Goal: Information Seeking & Learning: Find specific fact

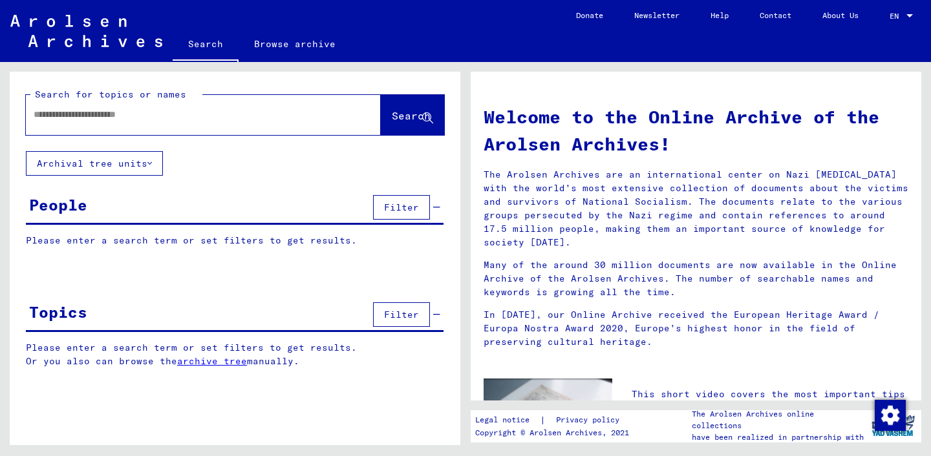
click at [384, 204] on button "Filter" at bounding box center [401, 207] width 57 height 25
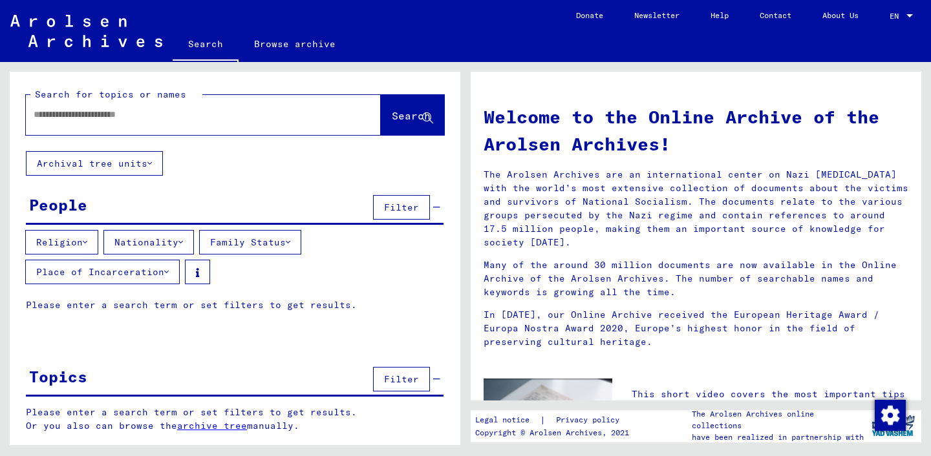
click at [134, 249] on button "Nationality" at bounding box center [148, 242] width 90 height 25
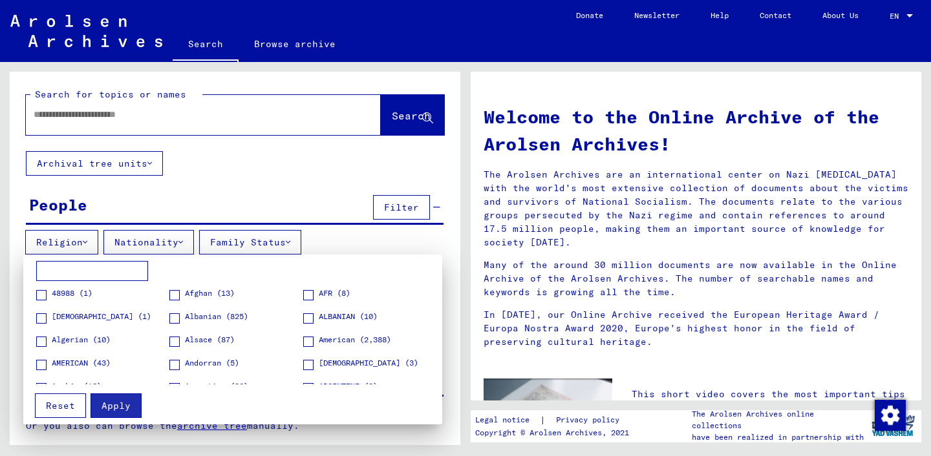
click at [171, 319] on span at bounding box center [174, 318] width 10 height 10
click at [308, 317] on span at bounding box center [308, 318] width 10 height 10
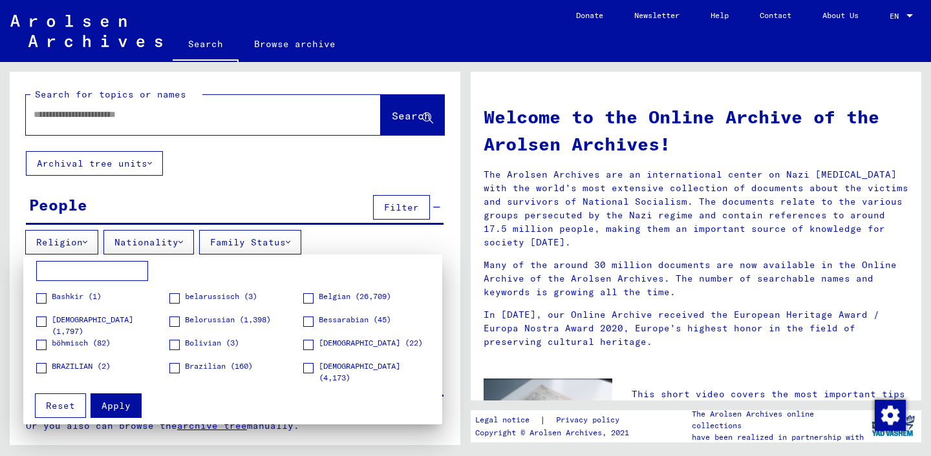
scroll to position [187, 0]
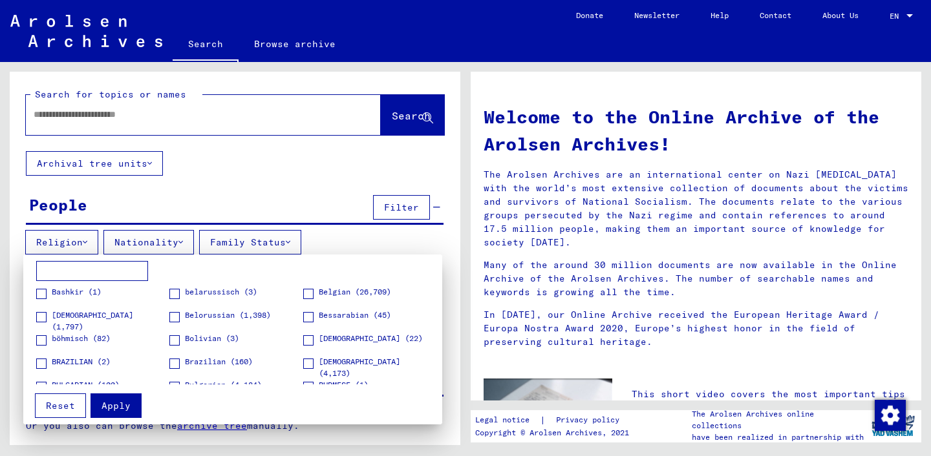
click at [308, 340] on span at bounding box center [308, 340] width 10 height 10
click at [124, 267] on input at bounding box center [92, 271] width 112 height 21
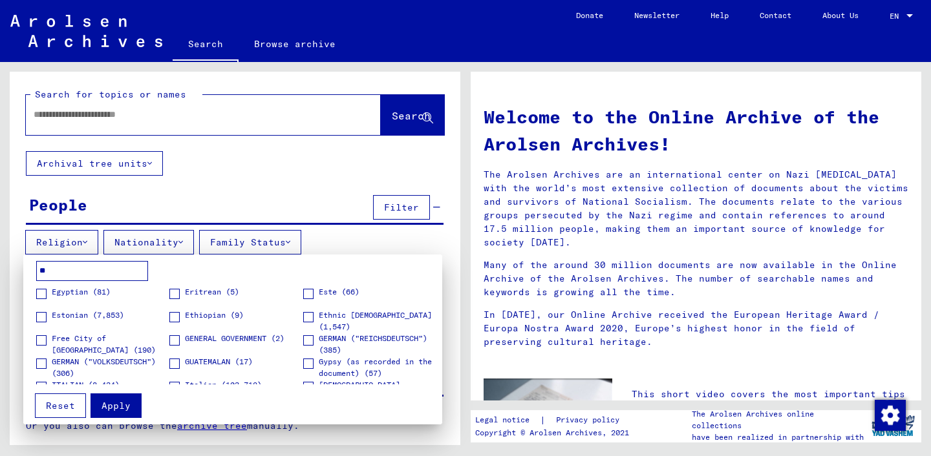
scroll to position [0, 0]
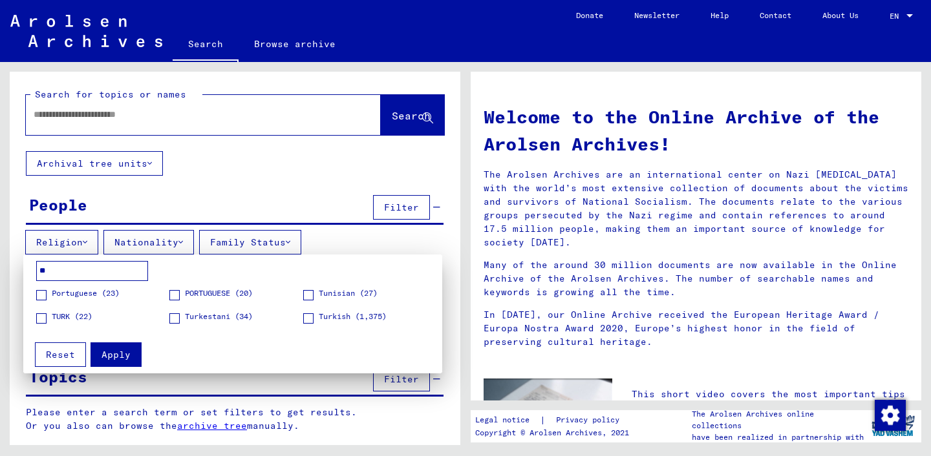
type input "**"
click at [102, 319] on figure "TURK (22)" at bounding box center [102, 322] width 132 height 23
click at [62, 315] on span "TURK (22)" at bounding box center [72, 317] width 41 height 12
click at [117, 357] on span "Apply" at bounding box center [115, 355] width 29 height 12
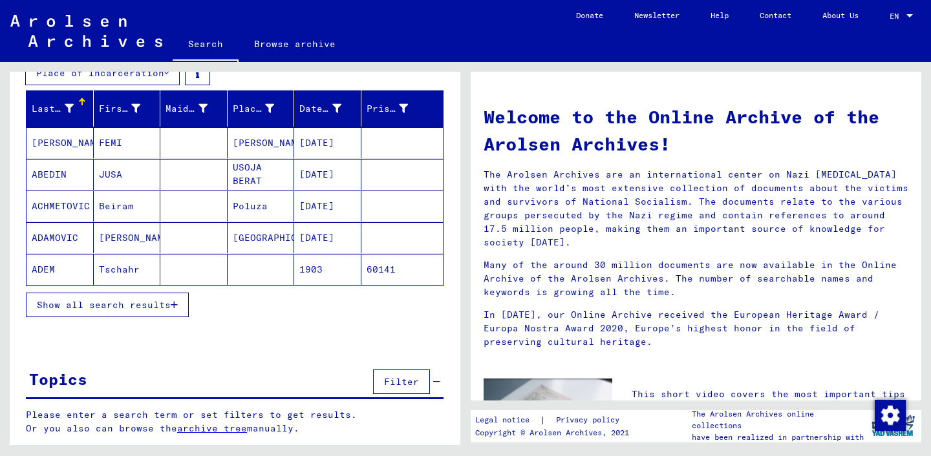
scroll to position [199, 0]
click at [140, 308] on span "Show all search results" at bounding box center [104, 305] width 134 height 12
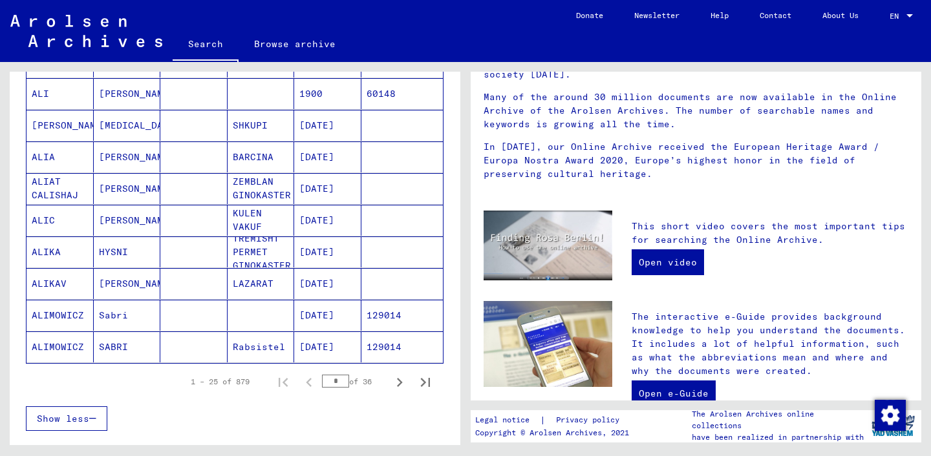
scroll to position [783, 0]
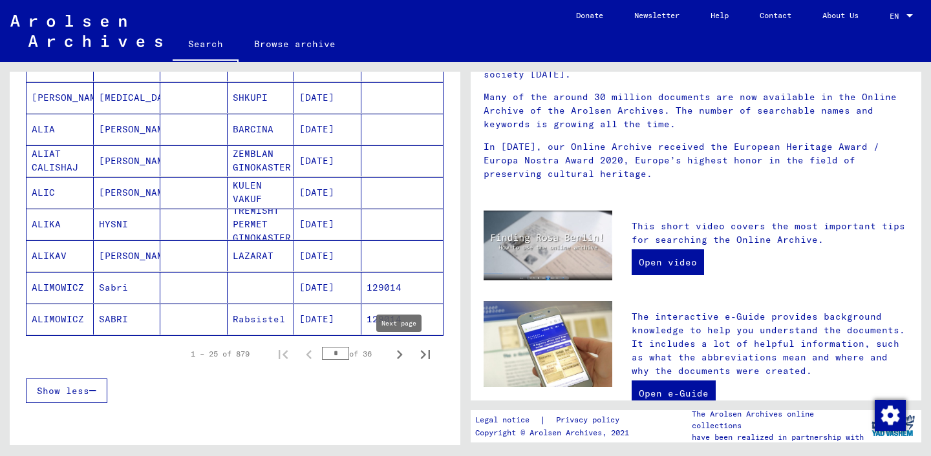
click at [399, 351] on icon "Next page" at bounding box center [399, 355] width 18 height 18
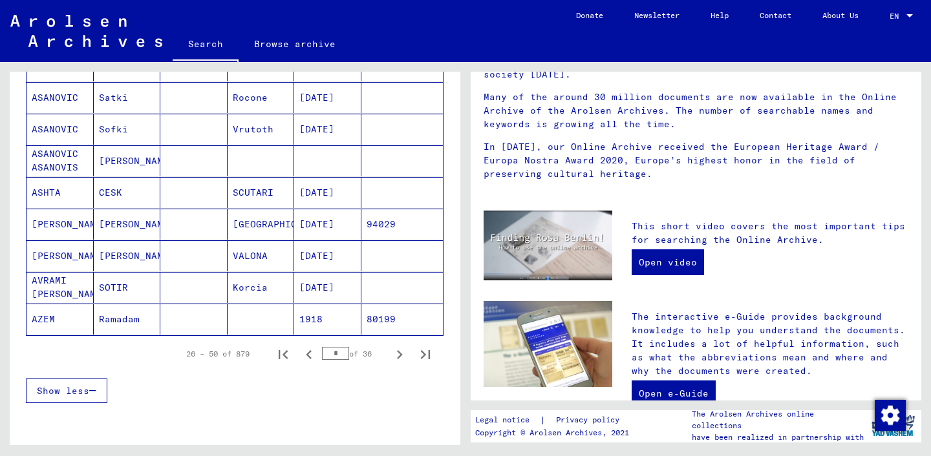
click at [398, 350] on icon "Next page" at bounding box center [399, 355] width 18 height 18
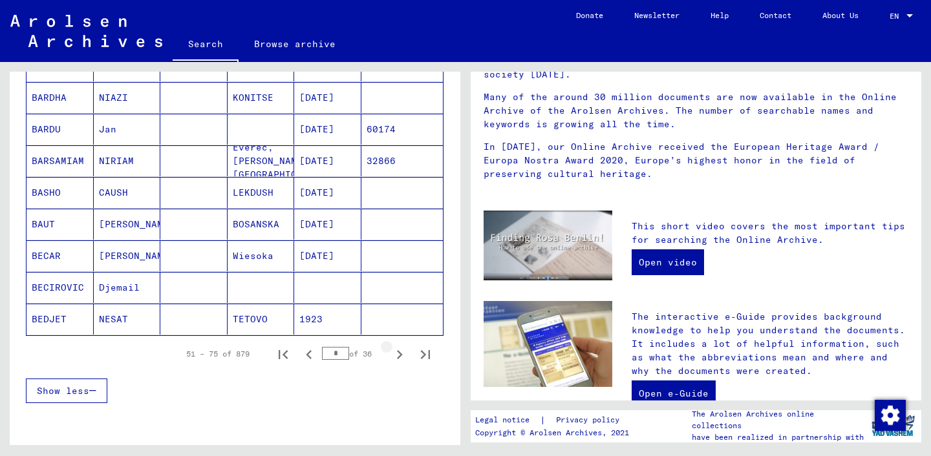
click at [398, 350] on icon "Next page" at bounding box center [399, 355] width 18 height 18
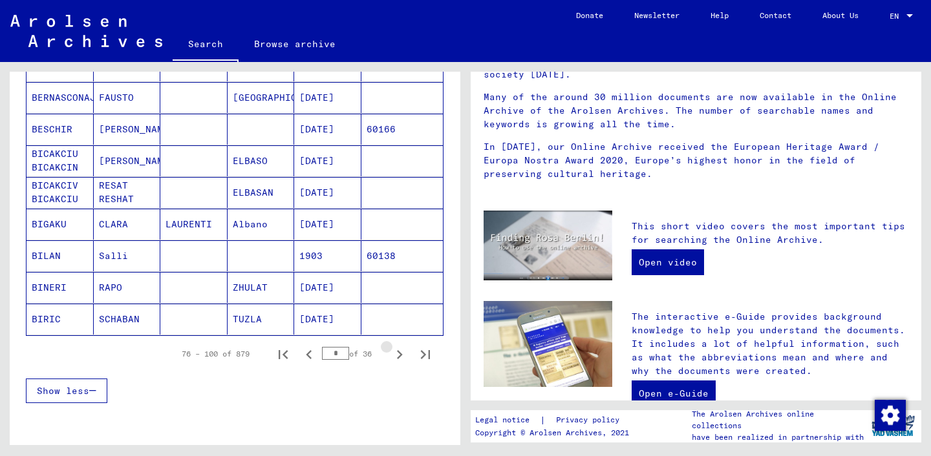
click at [398, 350] on icon "Next page" at bounding box center [399, 355] width 18 height 18
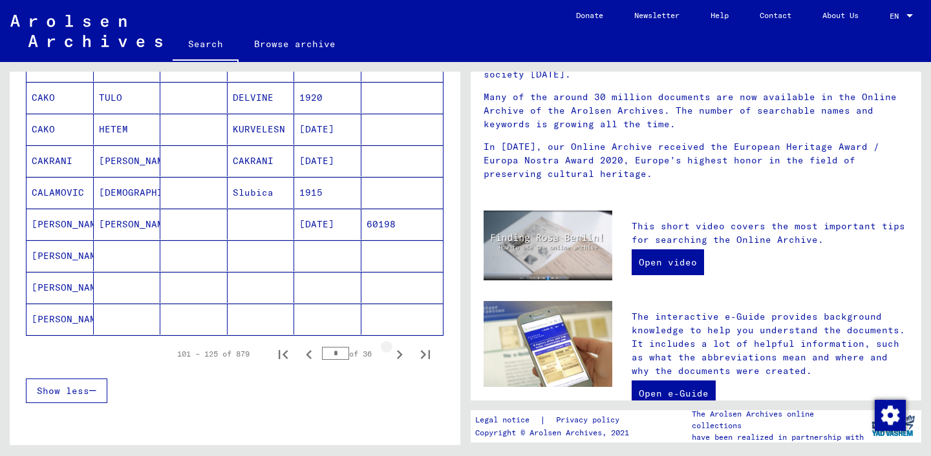
click at [398, 350] on icon "Next page" at bounding box center [399, 355] width 18 height 18
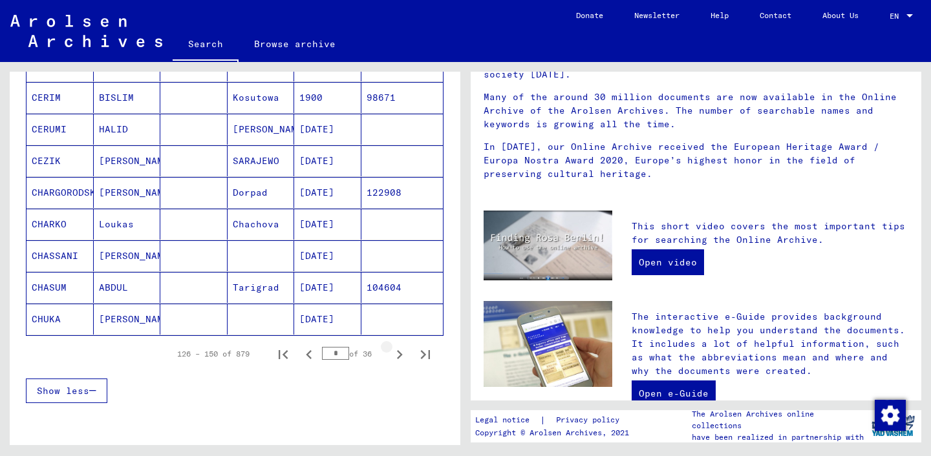
click at [398, 350] on icon "Next page" at bounding box center [399, 355] width 18 height 18
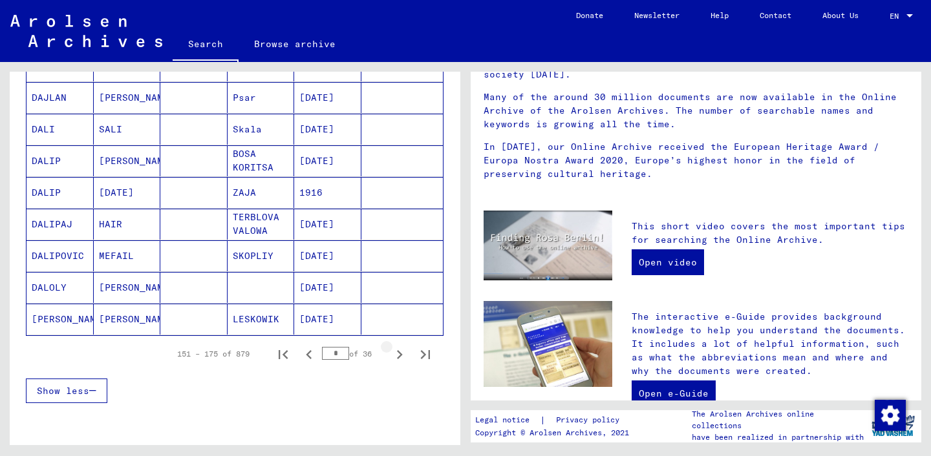
click at [398, 350] on icon "Next page" at bounding box center [399, 355] width 18 height 18
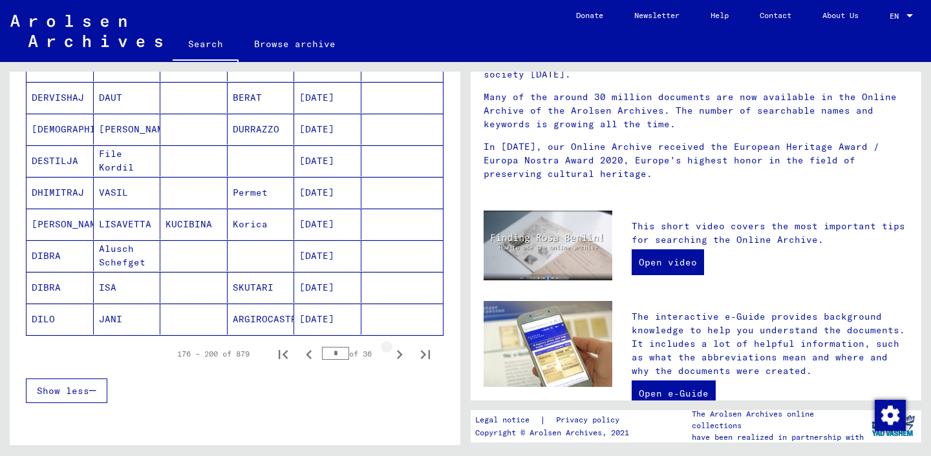
click at [398, 350] on icon "Next page" at bounding box center [399, 355] width 18 height 18
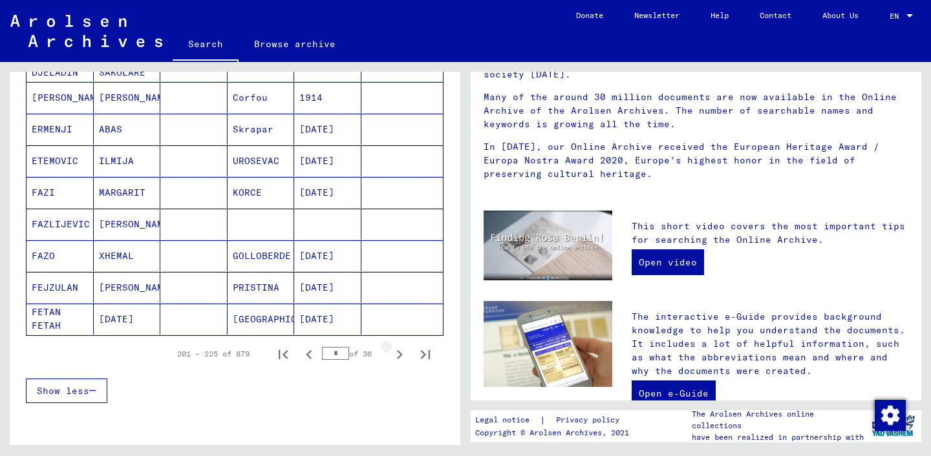
click at [398, 350] on icon "Next page" at bounding box center [399, 355] width 18 height 18
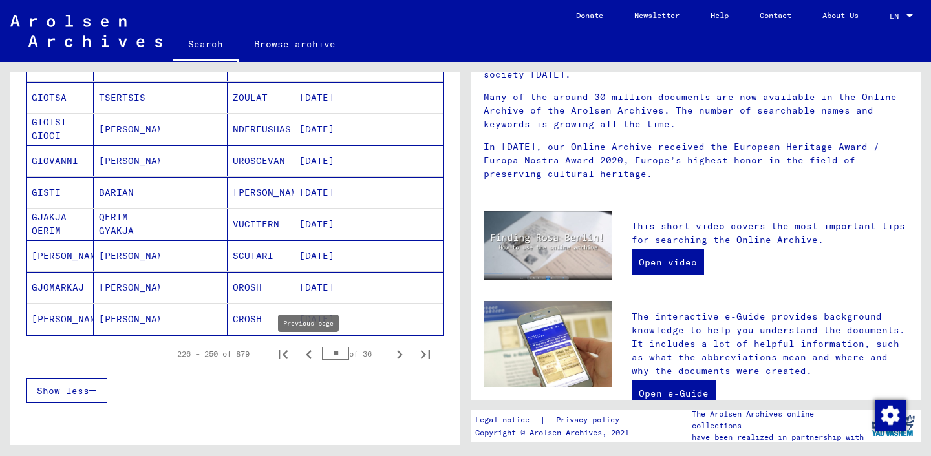
click at [308, 355] on icon "Previous page" at bounding box center [309, 354] width 6 height 9
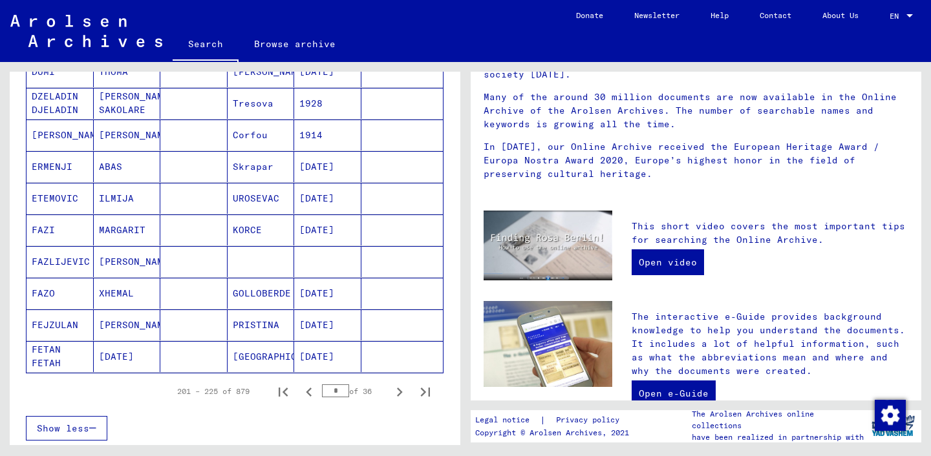
scroll to position [746, 0]
click at [399, 392] on icon "Next page" at bounding box center [399, 392] width 18 height 18
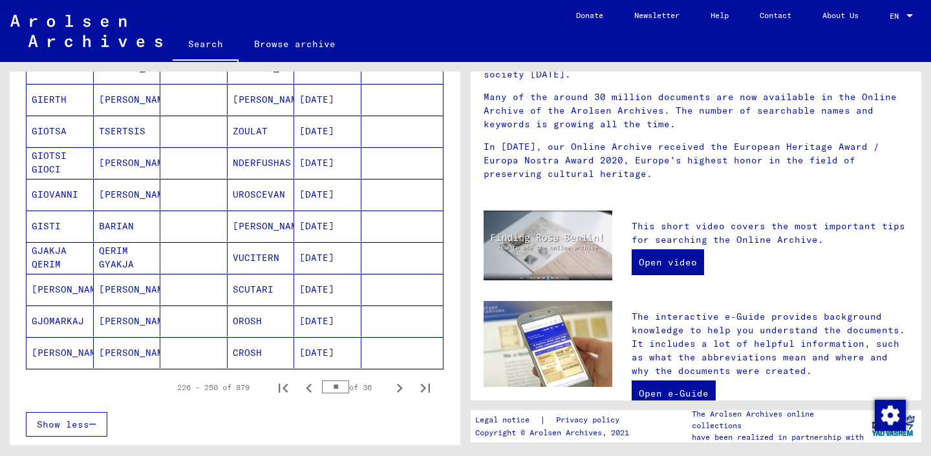
scroll to position [752, 0]
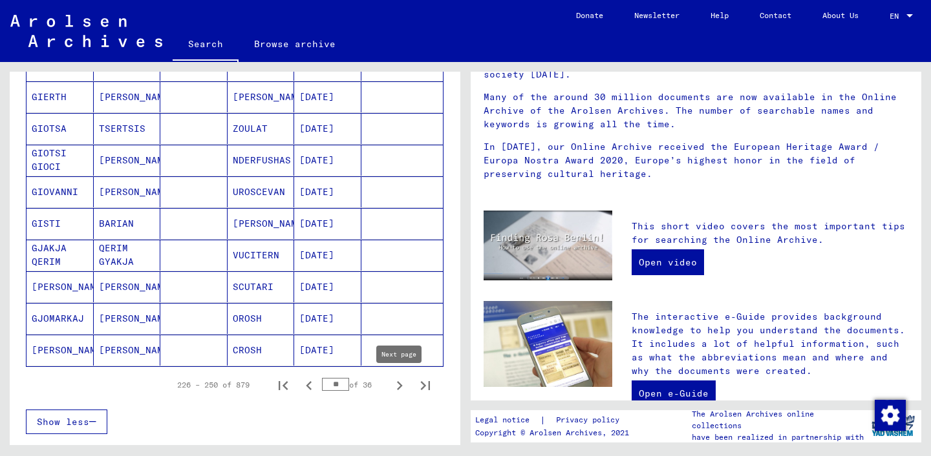
click at [397, 386] on icon "Next page" at bounding box center [399, 386] width 18 height 18
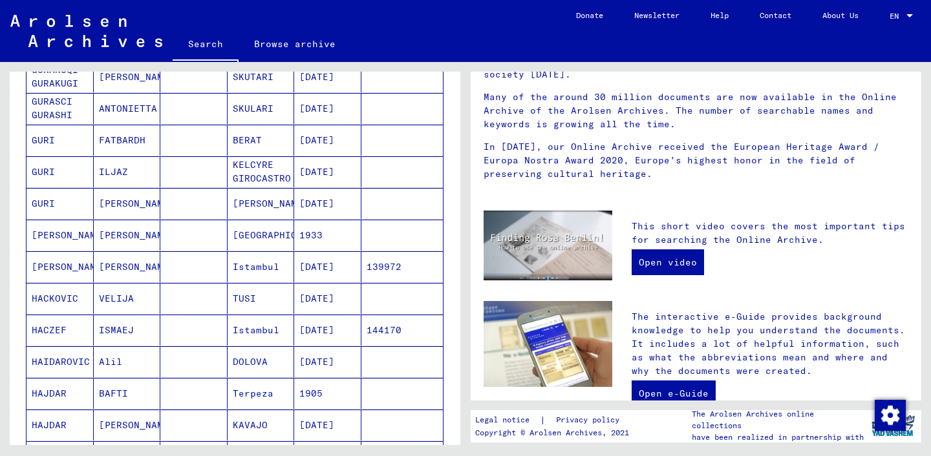
scroll to position [711, 0]
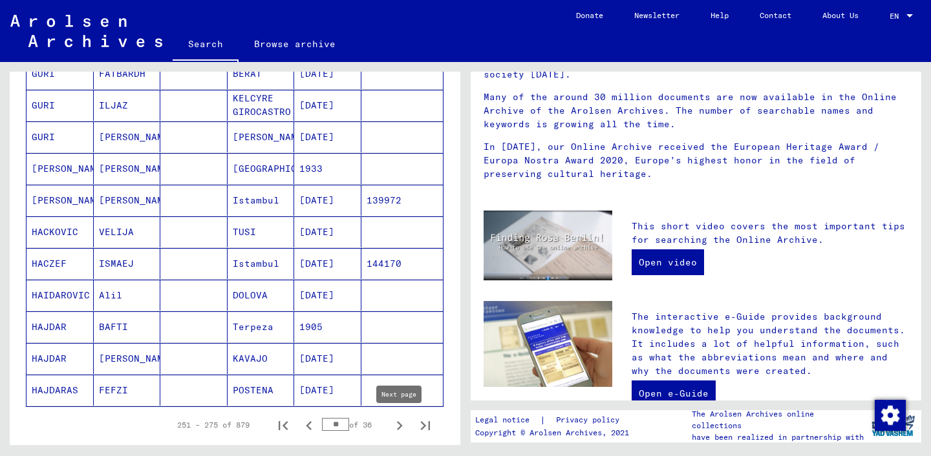
click at [390, 425] on button "Next page" at bounding box center [399, 425] width 26 height 26
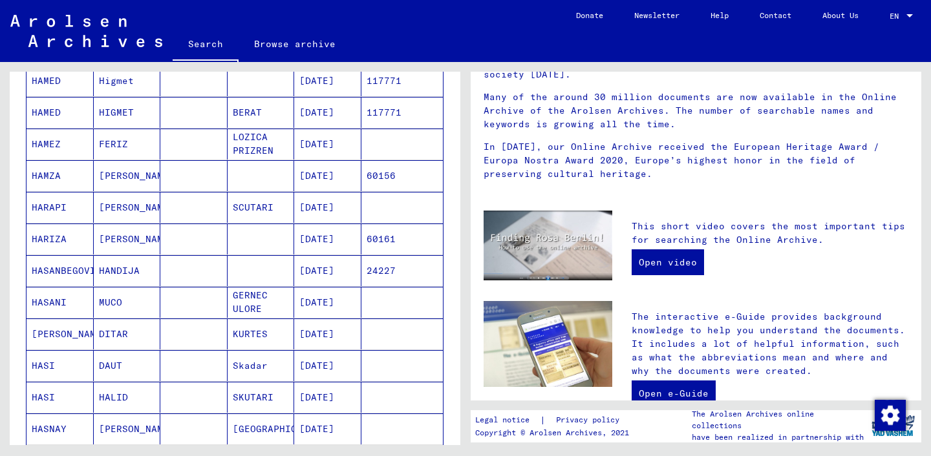
scroll to position [744, 0]
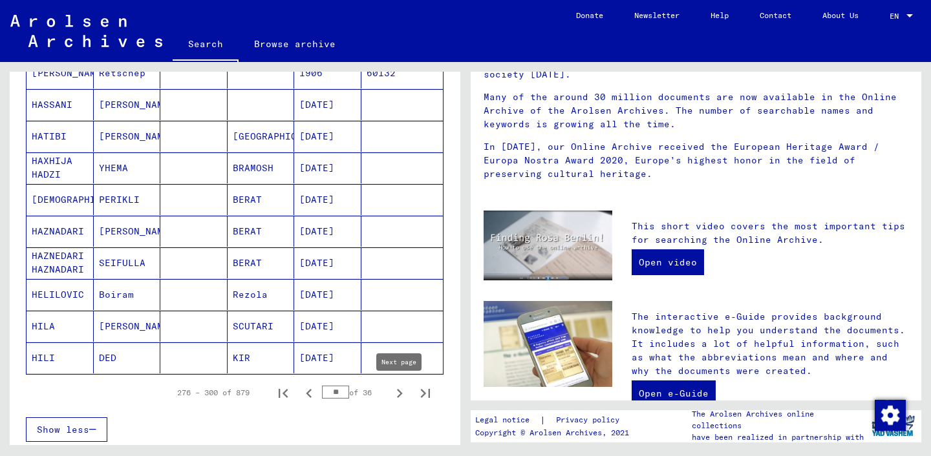
click at [396, 395] on icon "Next page" at bounding box center [399, 393] width 18 height 18
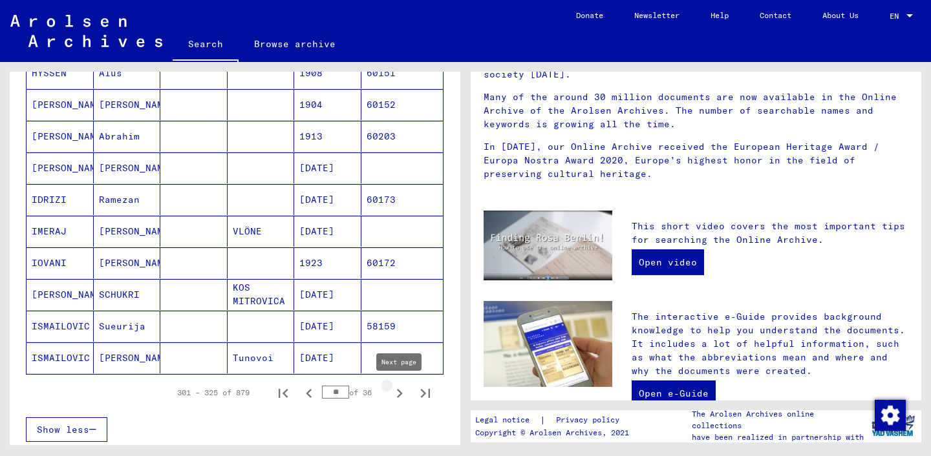
click at [396, 395] on icon "Next page" at bounding box center [399, 393] width 18 height 18
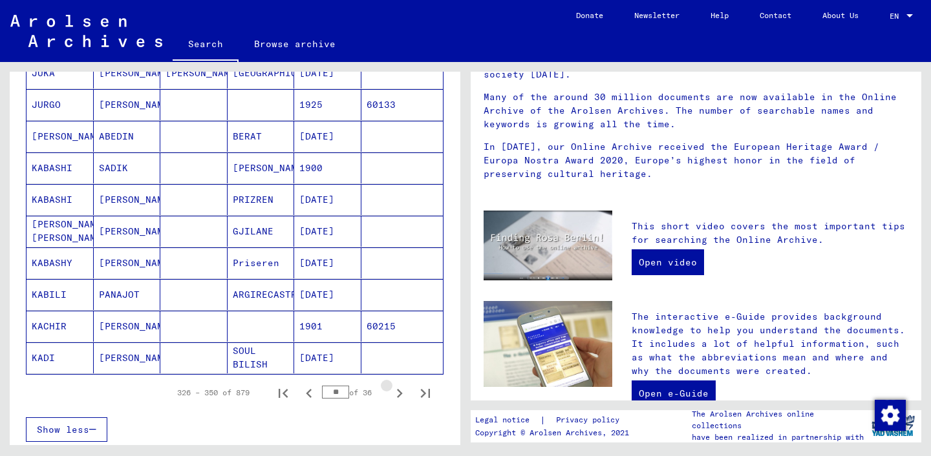
click at [396, 395] on icon "Next page" at bounding box center [399, 393] width 18 height 18
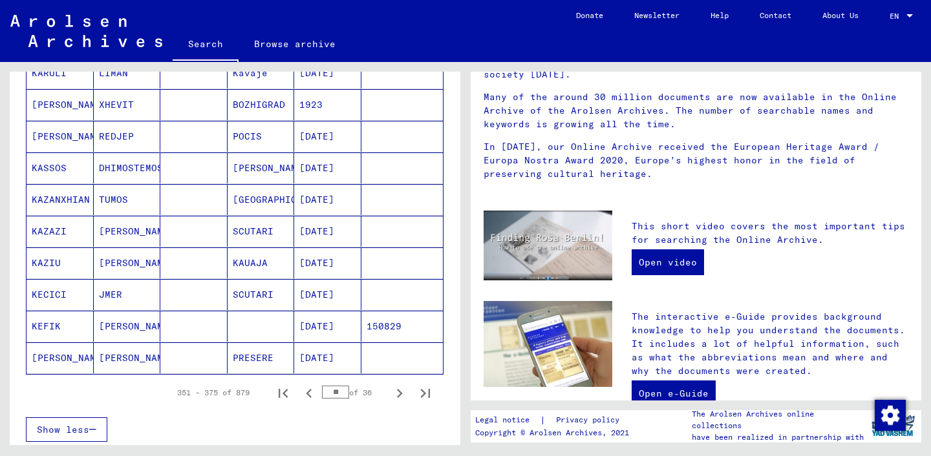
click at [396, 395] on icon "Next page" at bounding box center [399, 393] width 18 height 18
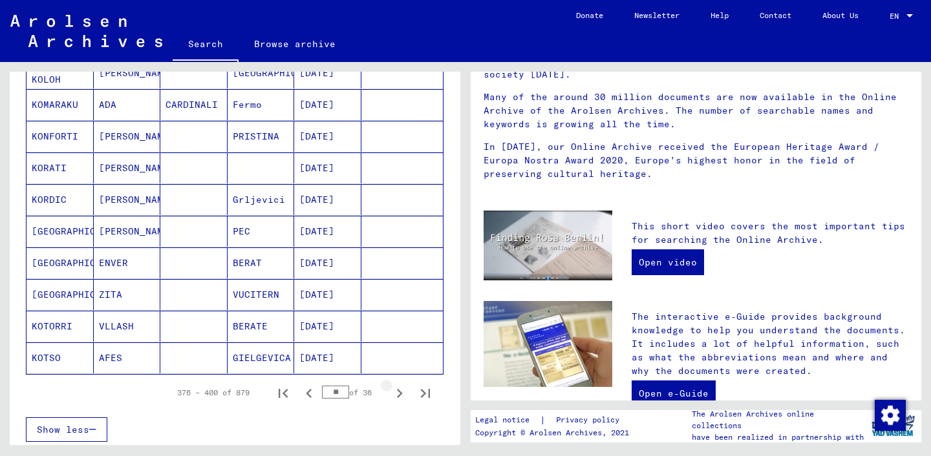
click at [396, 395] on icon "Next page" at bounding box center [399, 393] width 18 height 18
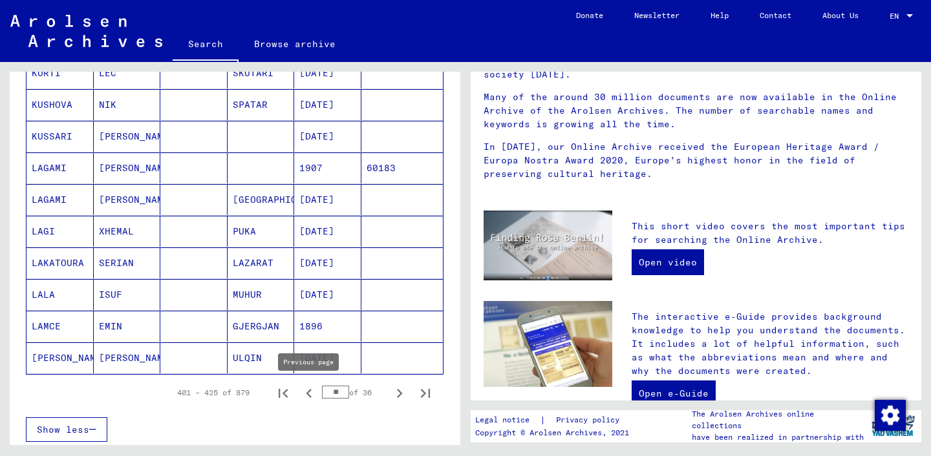
click at [307, 392] on icon "Previous page" at bounding box center [309, 393] width 18 height 18
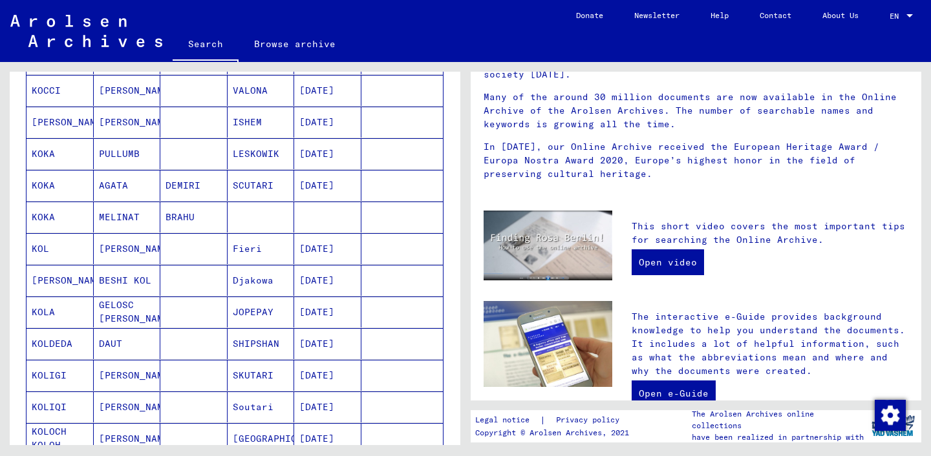
scroll to position [715, 0]
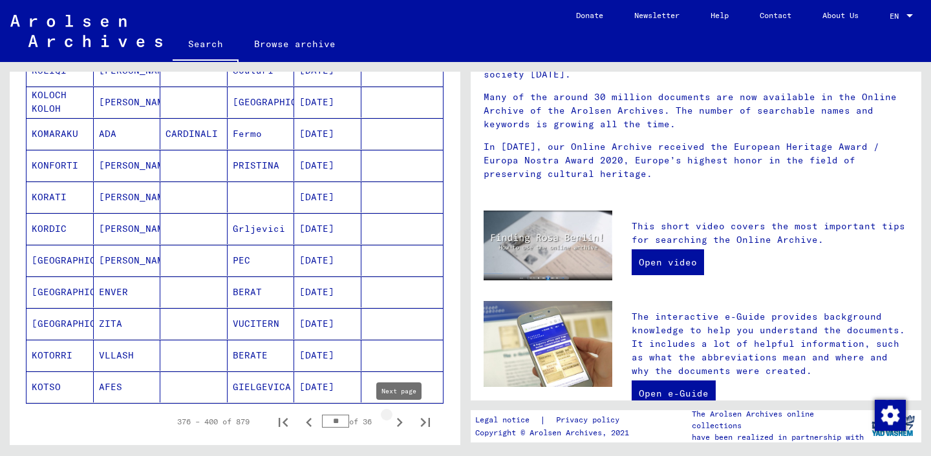
click at [396, 423] on icon "Next page" at bounding box center [399, 423] width 18 height 18
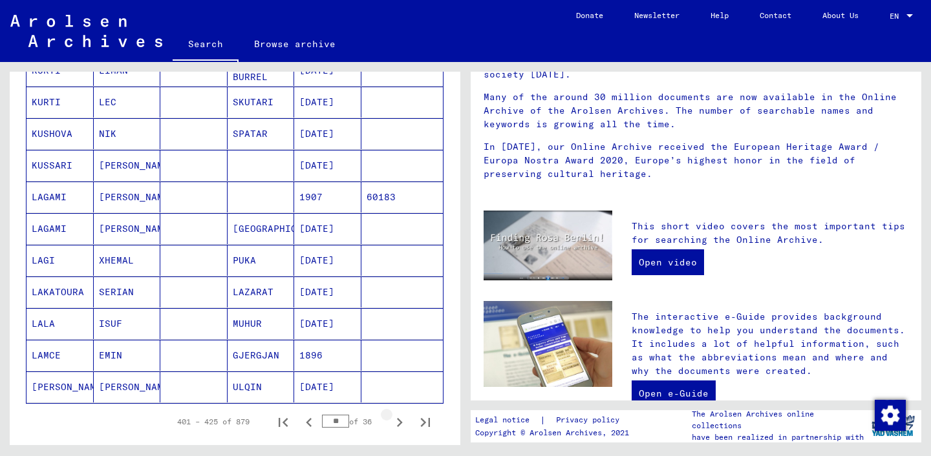
click at [396, 423] on icon "Next page" at bounding box center [399, 423] width 18 height 18
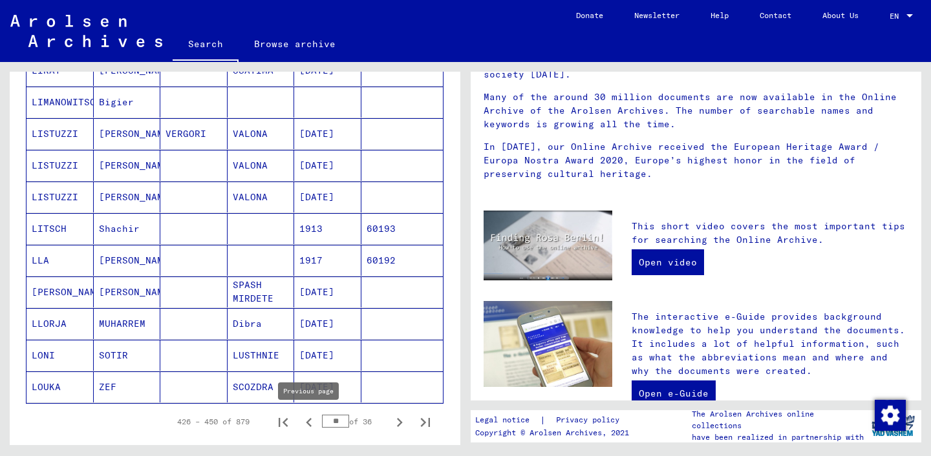
click at [306, 422] on icon "Previous page" at bounding box center [309, 423] width 18 height 18
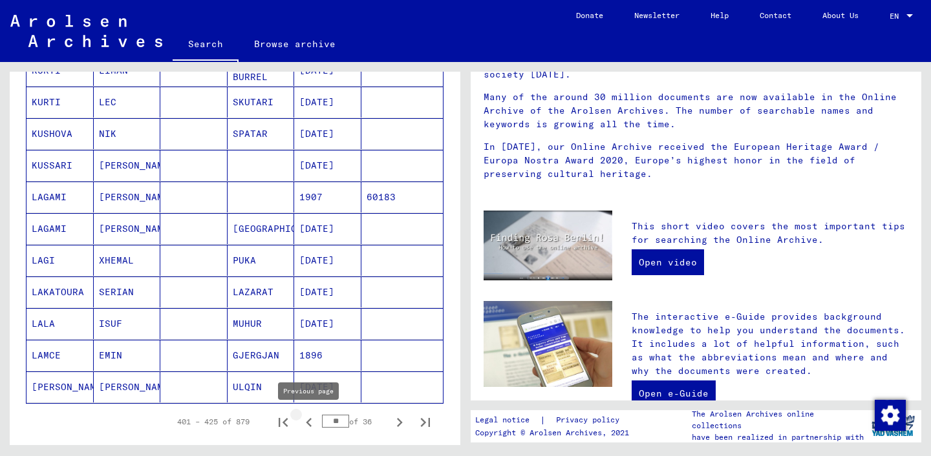
click at [306, 422] on icon "Previous page" at bounding box center [309, 423] width 18 height 18
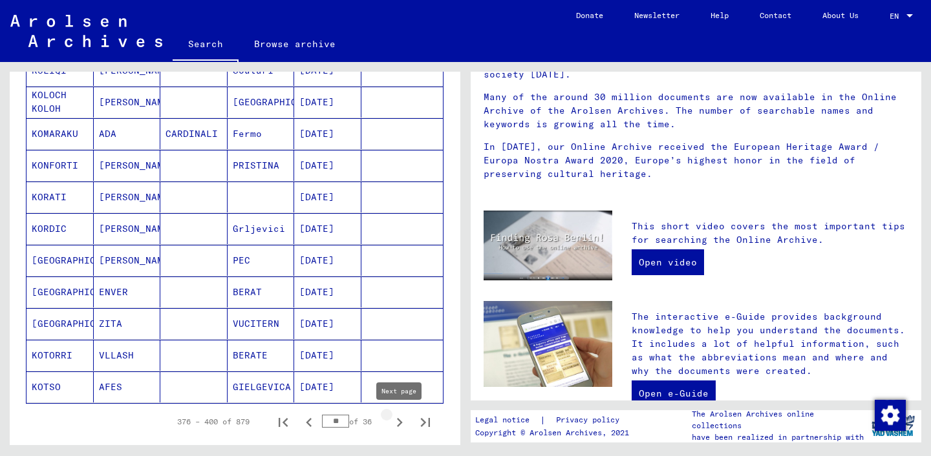
click at [399, 423] on icon "Next page" at bounding box center [399, 423] width 18 height 18
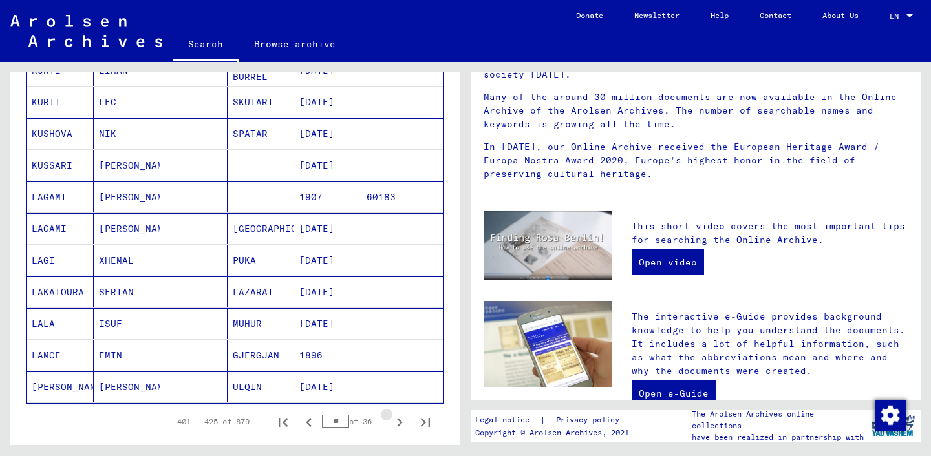
click at [399, 423] on icon "Next page" at bounding box center [399, 423] width 18 height 18
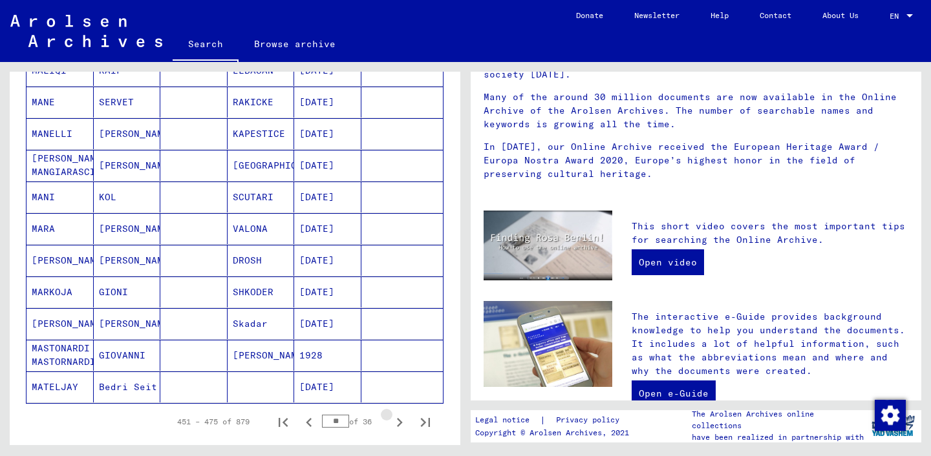
click at [399, 423] on icon "Next page" at bounding box center [399, 423] width 18 height 18
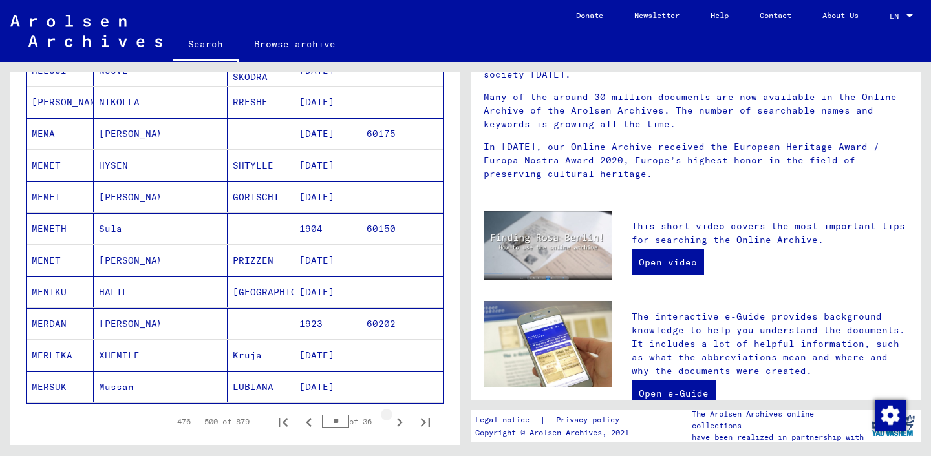
click at [399, 423] on icon "Next page" at bounding box center [399, 423] width 18 height 18
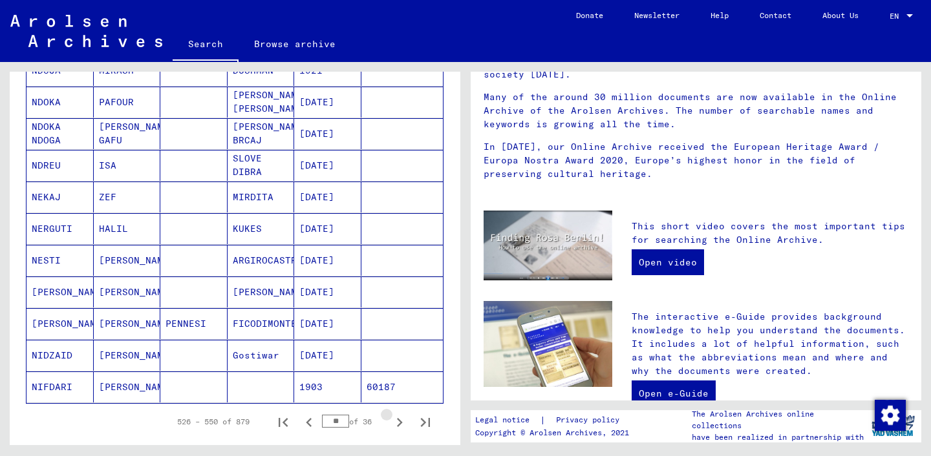
click at [399, 423] on icon "Next page" at bounding box center [399, 423] width 18 height 18
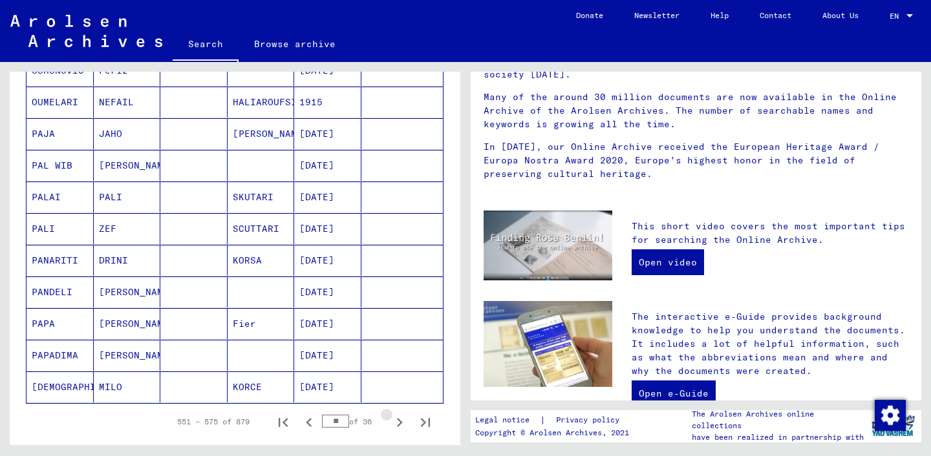
click at [399, 423] on icon "Next page" at bounding box center [399, 423] width 18 height 18
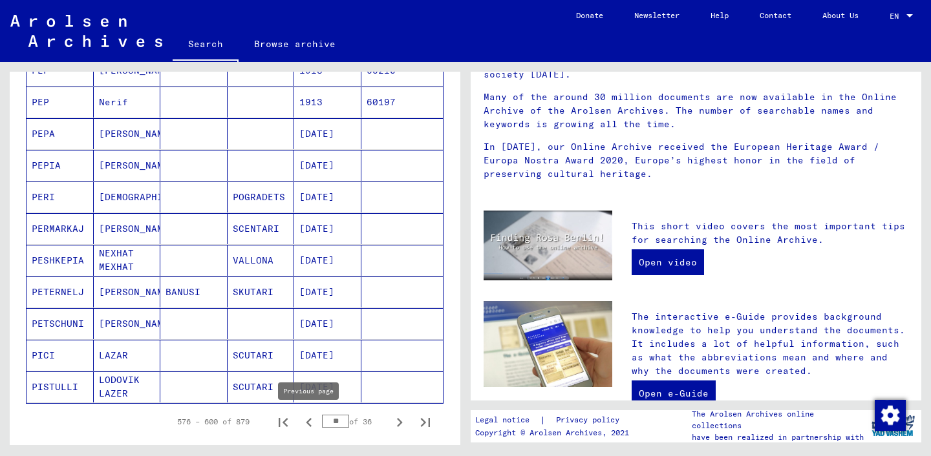
click at [308, 422] on icon "Previous page" at bounding box center [309, 422] width 6 height 9
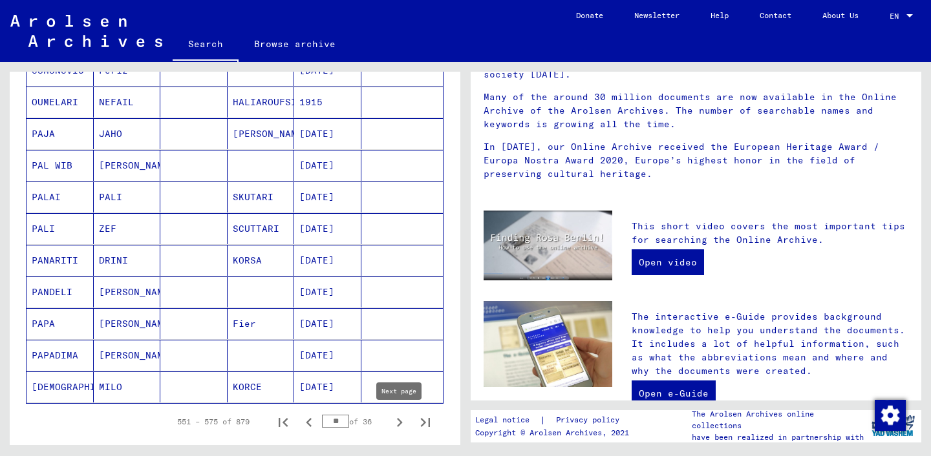
click at [401, 426] on icon "Next page" at bounding box center [399, 423] width 18 height 18
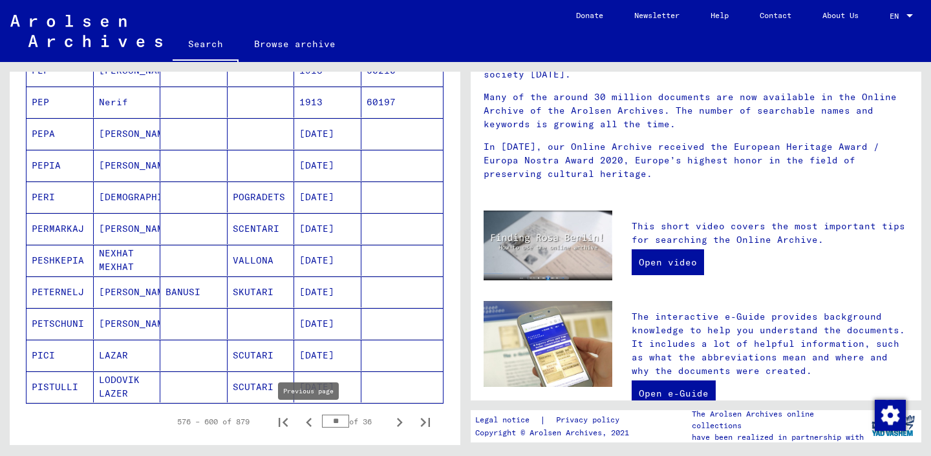
click at [313, 424] on icon "Previous page" at bounding box center [309, 423] width 18 height 18
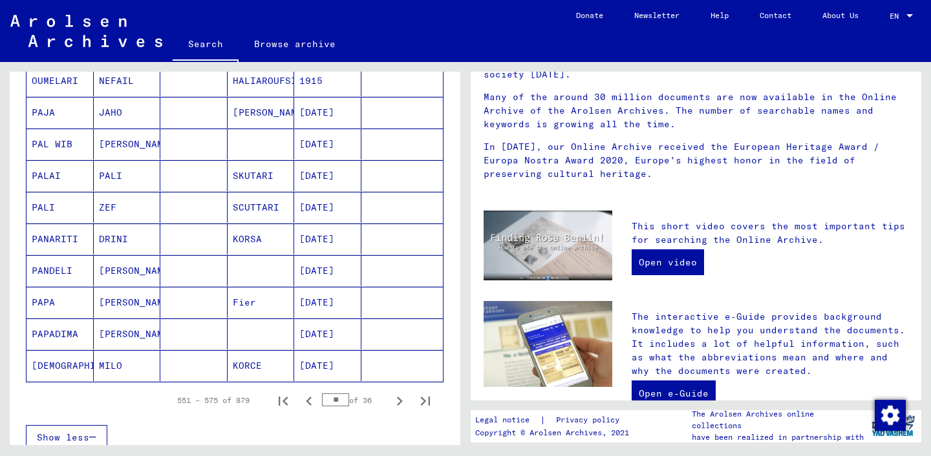
scroll to position [740, 0]
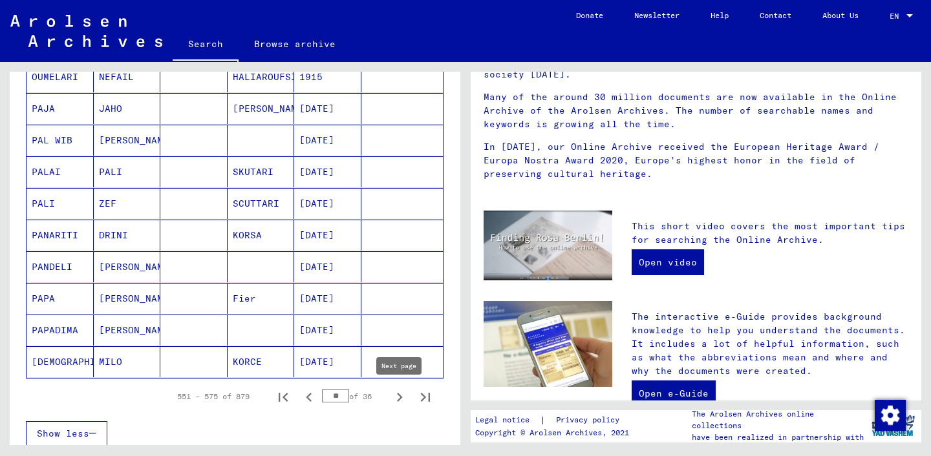
click at [397, 395] on icon "Next page" at bounding box center [399, 397] width 18 height 18
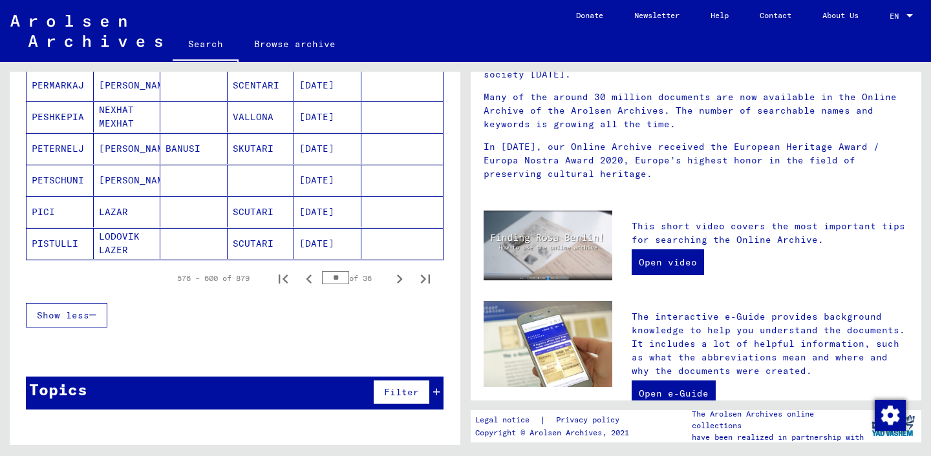
scroll to position [858, 0]
click at [396, 282] on icon "Next page" at bounding box center [399, 279] width 18 height 18
type input "**"
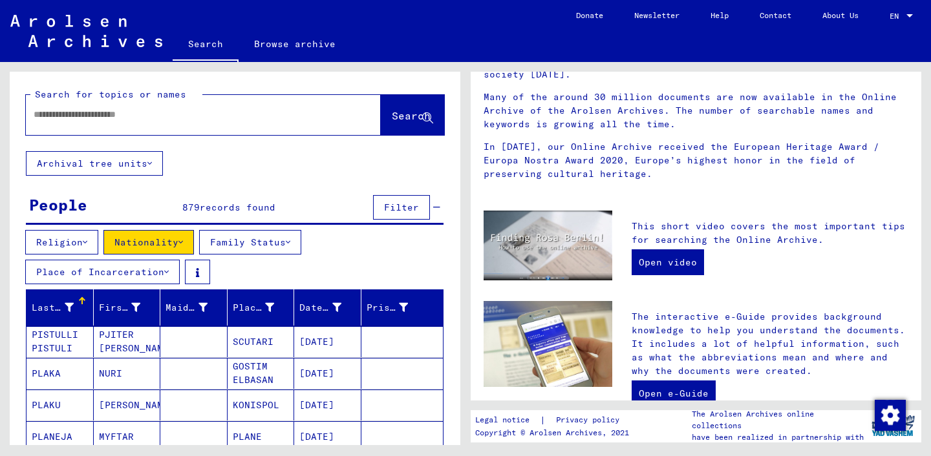
scroll to position [0, 0]
click at [180, 238] on button "Nationality" at bounding box center [148, 242] width 90 height 25
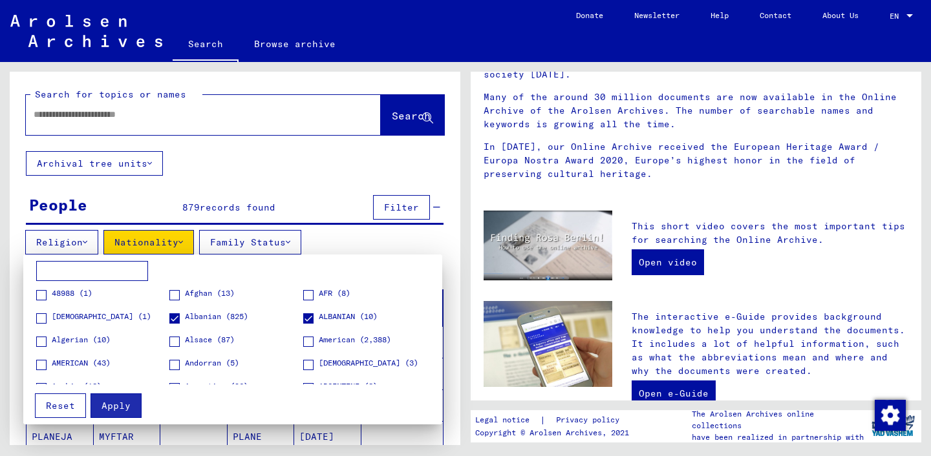
click at [243, 171] on div at bounding box center [465, 228] width 931 height 456
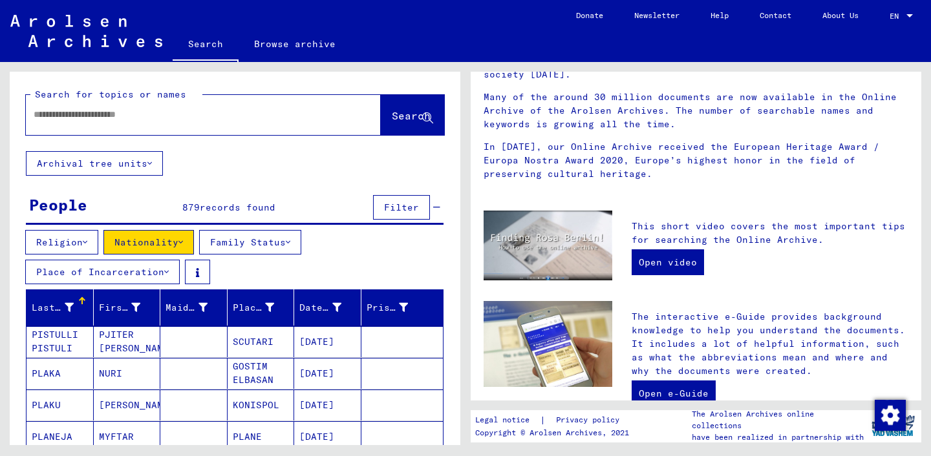
click at [243, 244] on button "Family Status" at bounding box center [250, 242] width 102 height 25
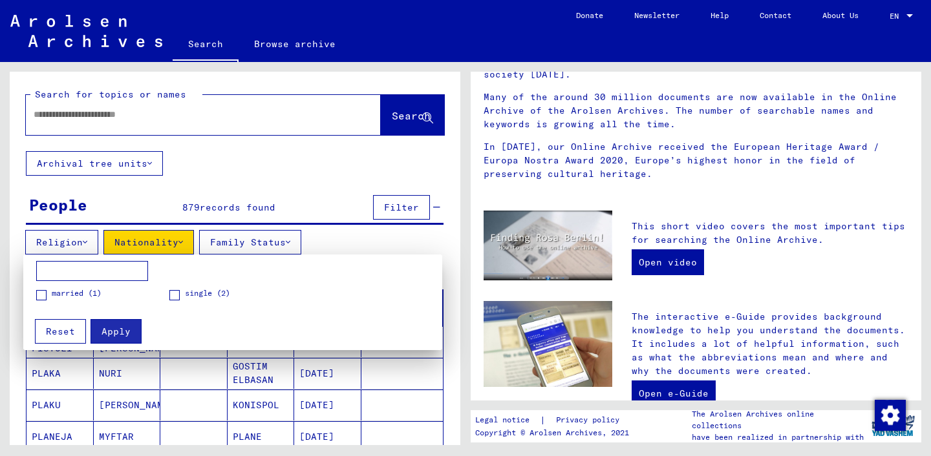
click at [177, 295] on span at bounding box center [174, 295] width 10 height 10
click at [134, 328] on button "Apply" at bounding box center [115, 331] width 51 height 25
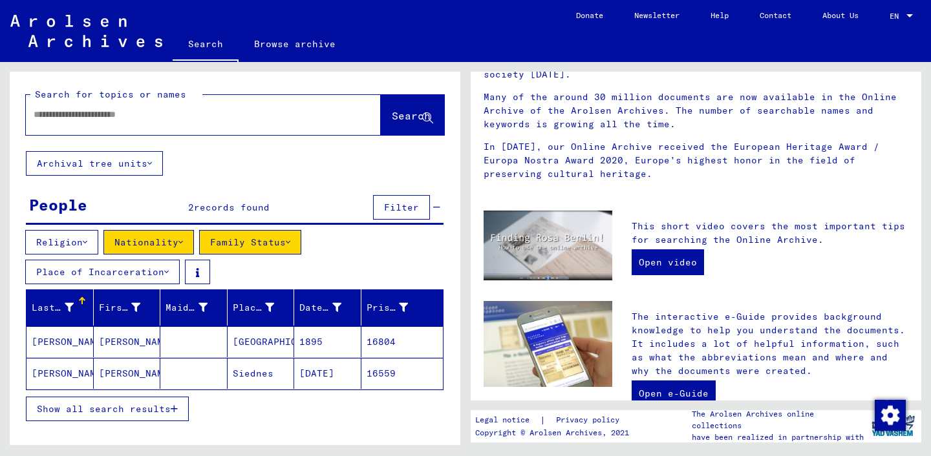
click at [272, 247] on button "Family Status" at bounding box center [250, 242] width 102 height 25
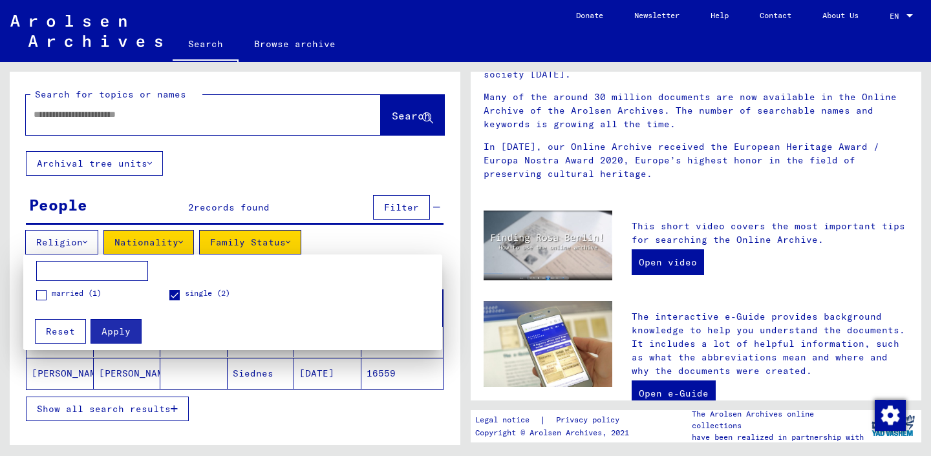
click at [304, 193] on div at bounding box center [465, 228] width 931 height 456
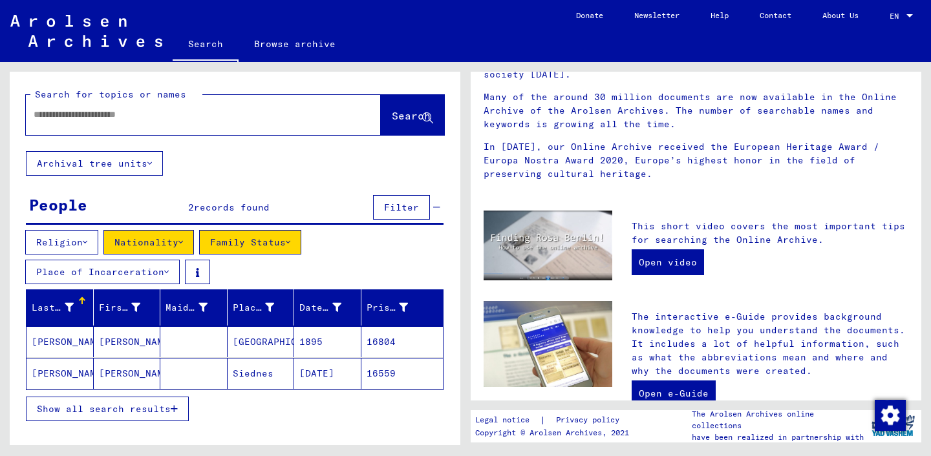
click at [165, 251] on button "Nationality" at bounding box center [148, 242] width 90 height 25
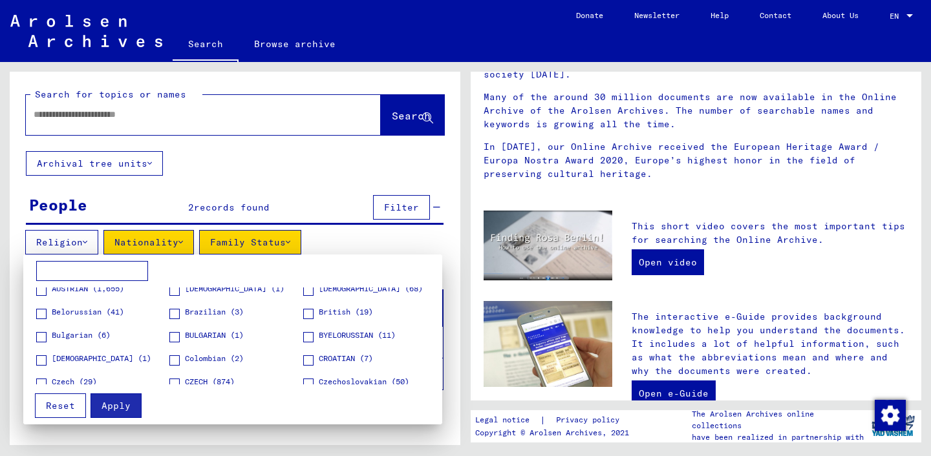
scroll to position [46, 0]
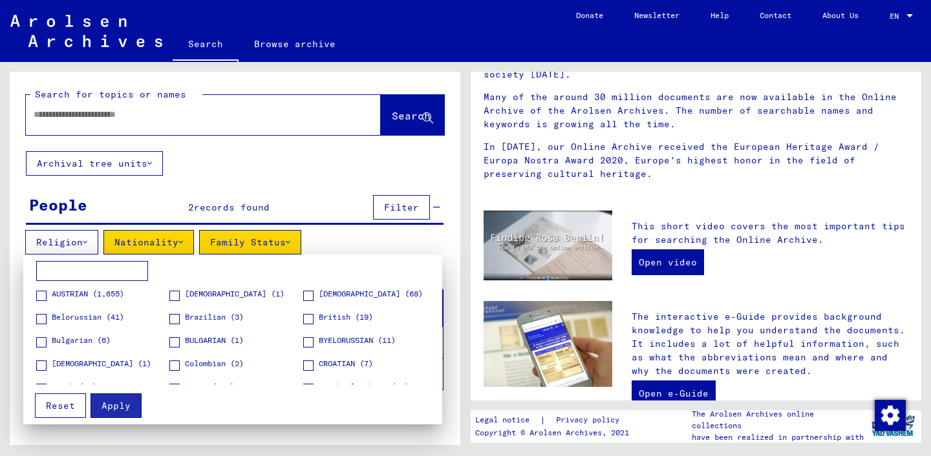
click at [227, 193] on div at bounding box center [465, 228] width 931 height 456
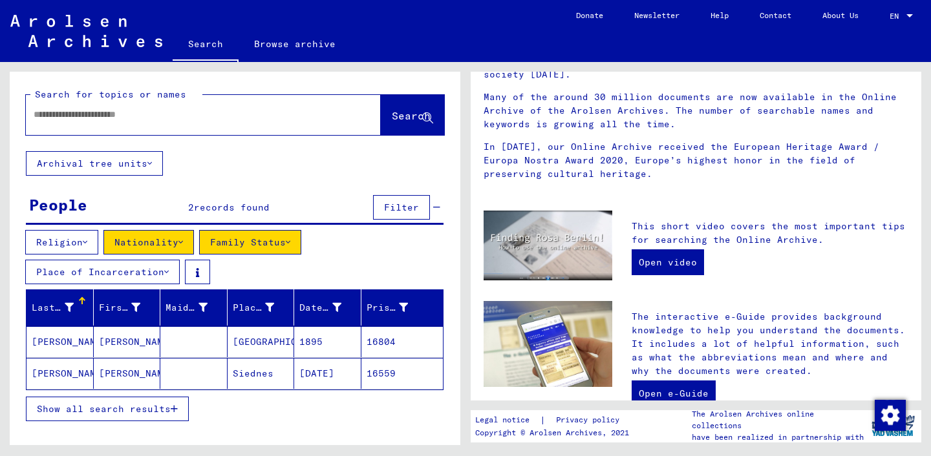
click at [67, 238] on button "Religion" at bounding box center [61, 242] width 73 height 25
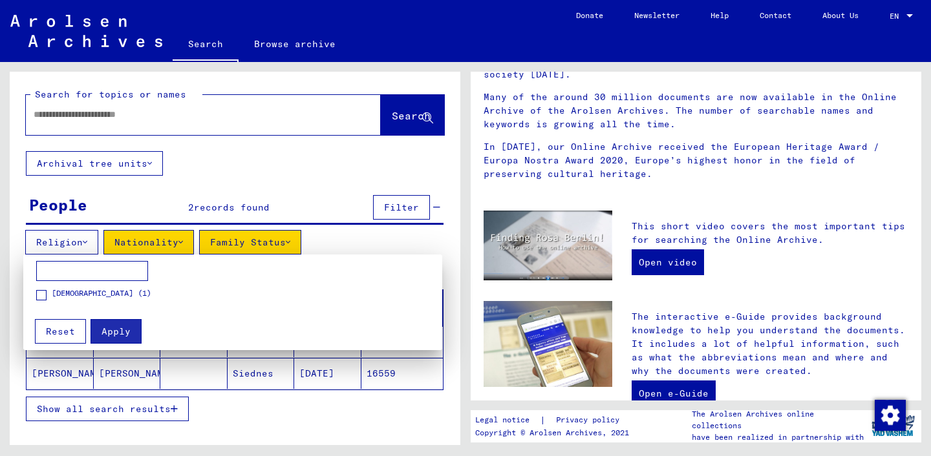
click at [168, 183] on div at bounding box center [465, 228] width 931 height 456
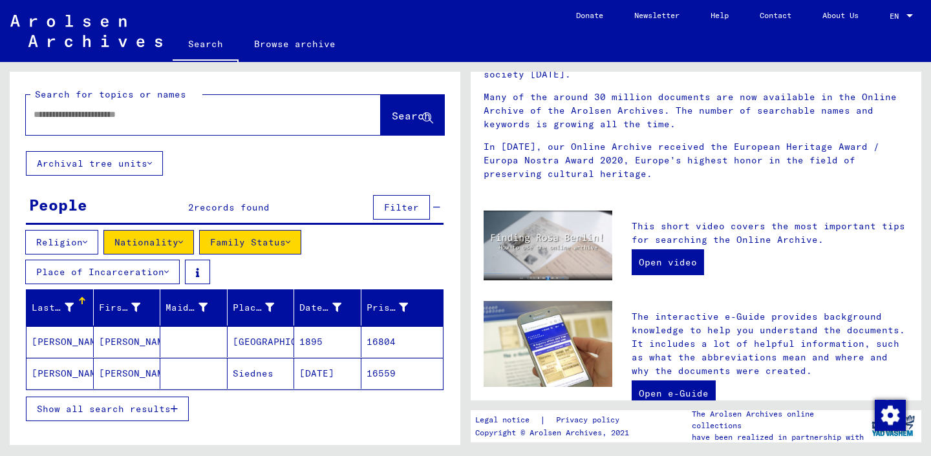
scroll to position [0, 0]
